Goal: Task Accomplishment & Management: Complete application form

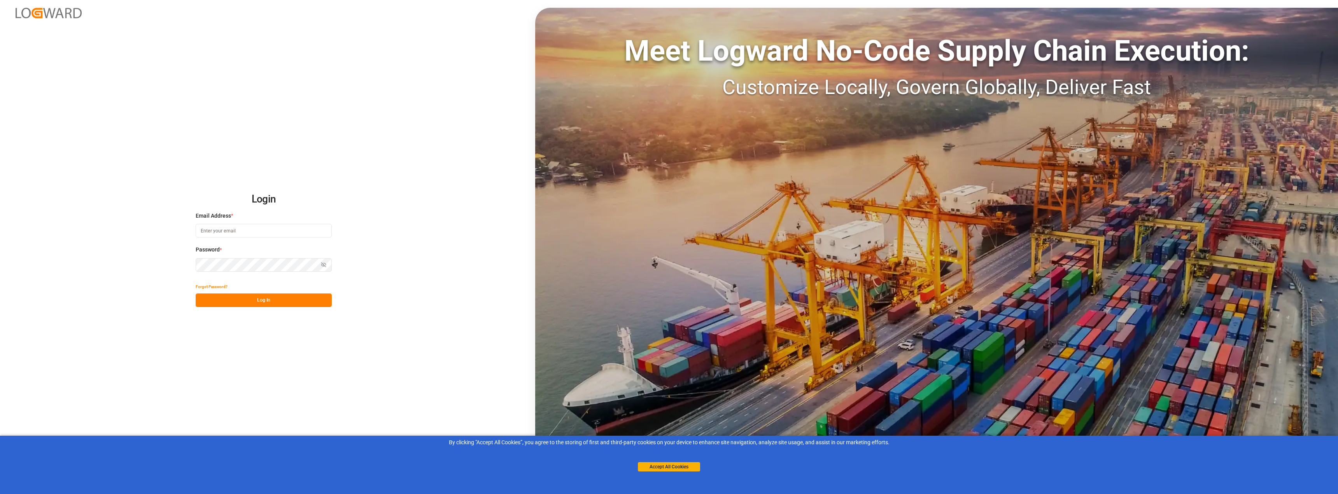
type input "[EMAIL_ADDRESS][DOMAIN_NAME]"
click at [244, 301] on button "Log In" at bounding box center [264, 301] width 136 height 14
click at [245, 304] on button "Log In" at bounding box center [264, 301] width 136 height 14
click at [166, 269] on div "Login Email Address * [EMAIL_ADDRESS][DOMAIN_NAME] Password * Show password For…" at bounding box center [669, 247] width 1338 height 494
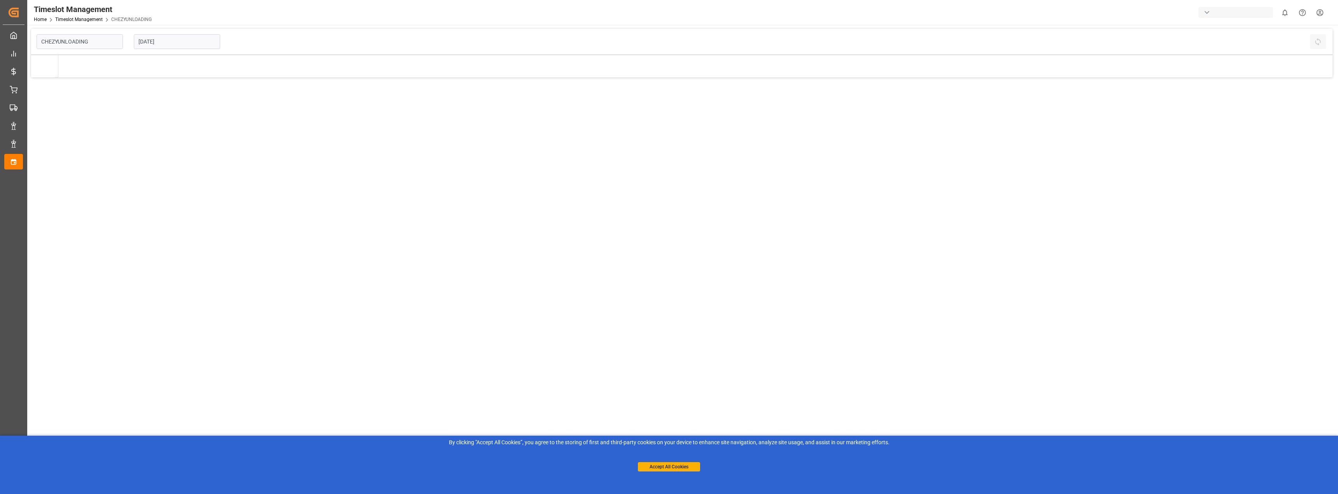
type input "Chezy Unloading"
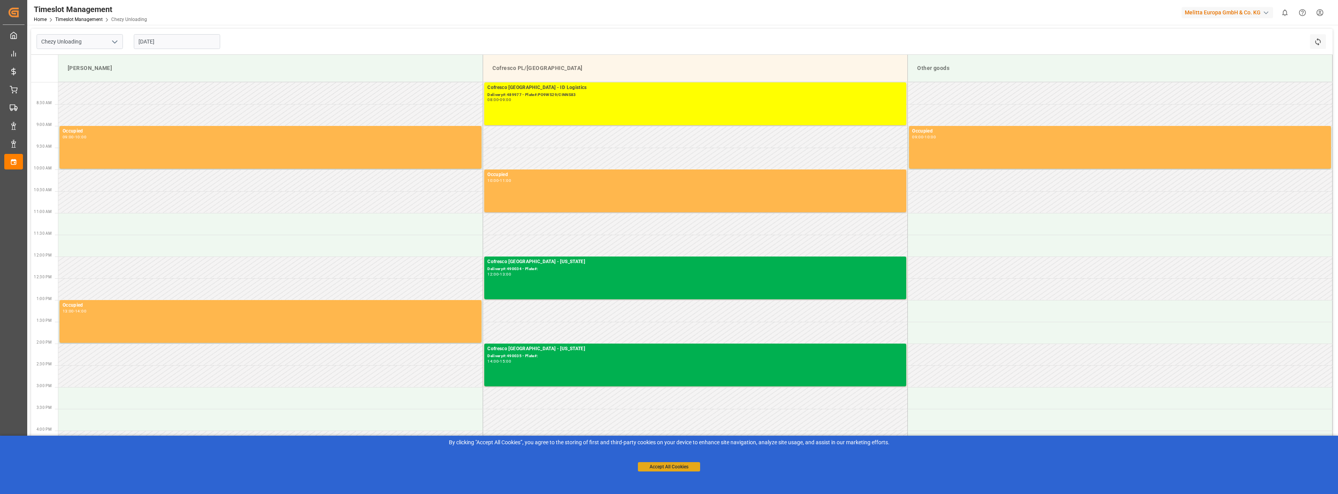
click at [670, 466] on button "Accept All Cookies" at bounding box center [669, 466] width 62 height 9
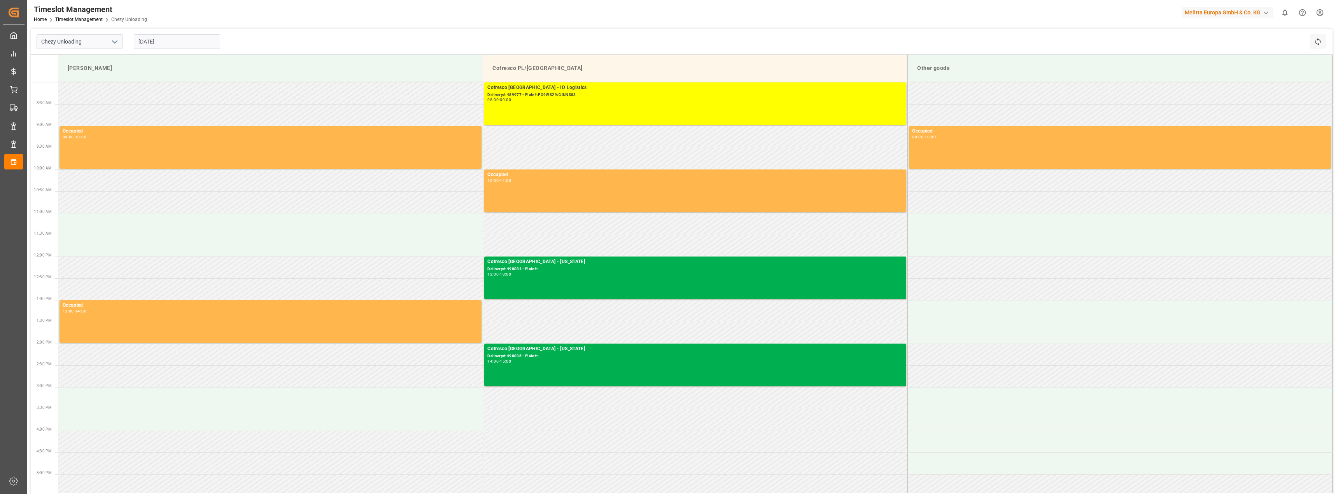
click at [171, 38] on input "[DATE]" at bounding box center [177, 41] width 86 height 15
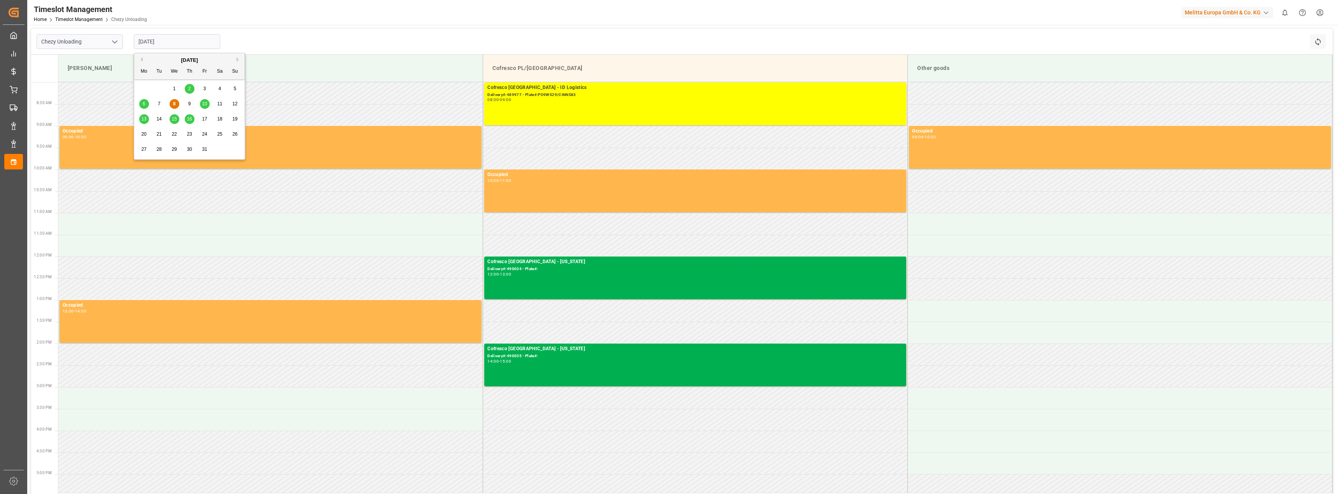
click at [173, 119] on span "15" at bounding box center [173, 118] width 5 height 5
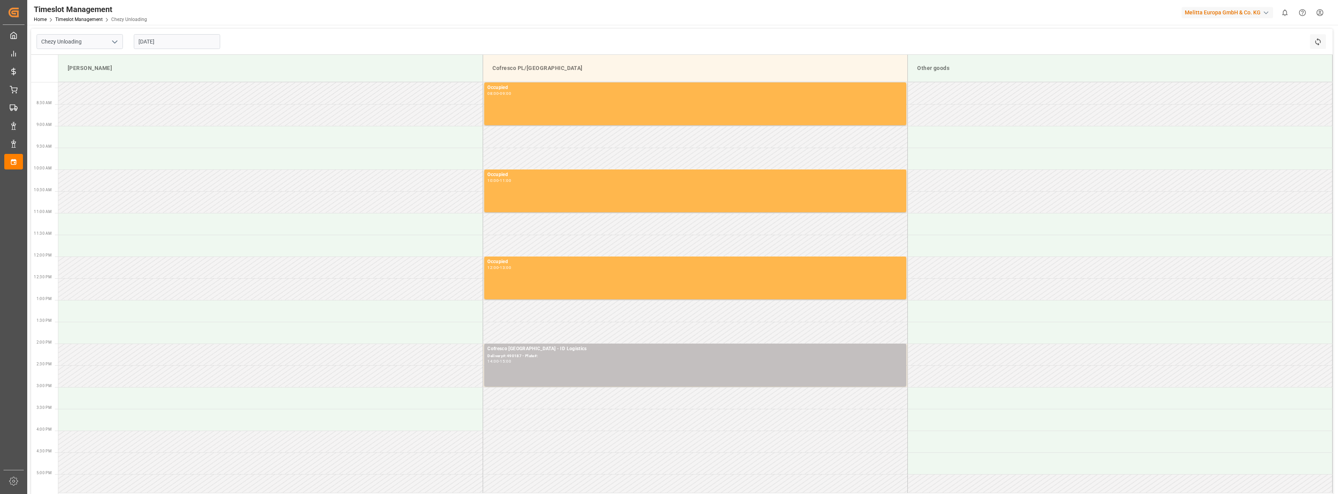
click at [156, 39] on input "[DATE]" at bounding box center [177, 41] width 86 height 15
click at [187, 117] on span "16" at bounding box center [189, 118] width 5 height 5
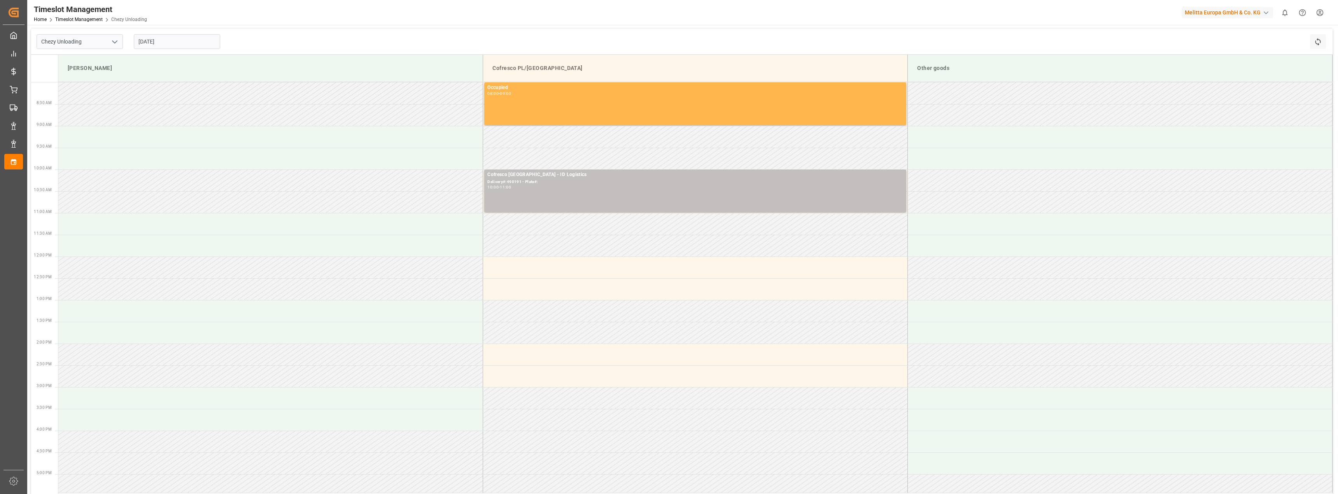
click at [168, 36] on input "[DATE]" at bounding box center [177, 41] width 86 height 15
click at [175, 119] on span "15" at bounding box center [173, 118] width 5 height 5
type input "[DATE]"
